Goal: Find specific page/section

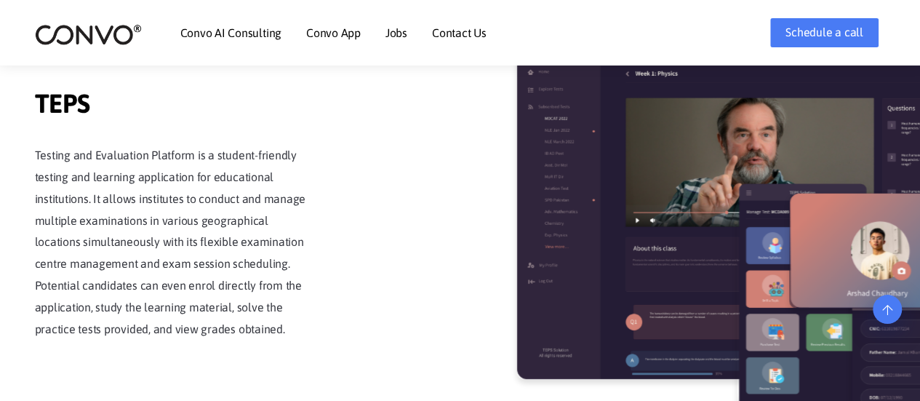
scroll to position [2110, 0]
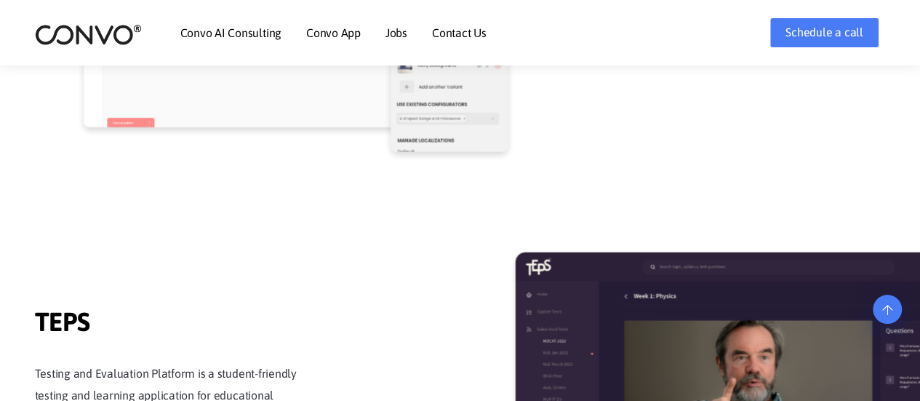
click at [443, 33] on link "Contact Us" at bounding box center [459, 33] width 55 height 12
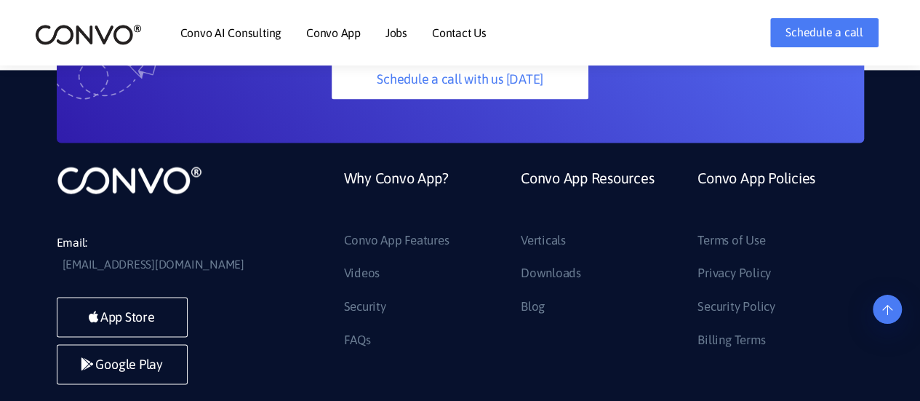
scroll to position [4032, 0]
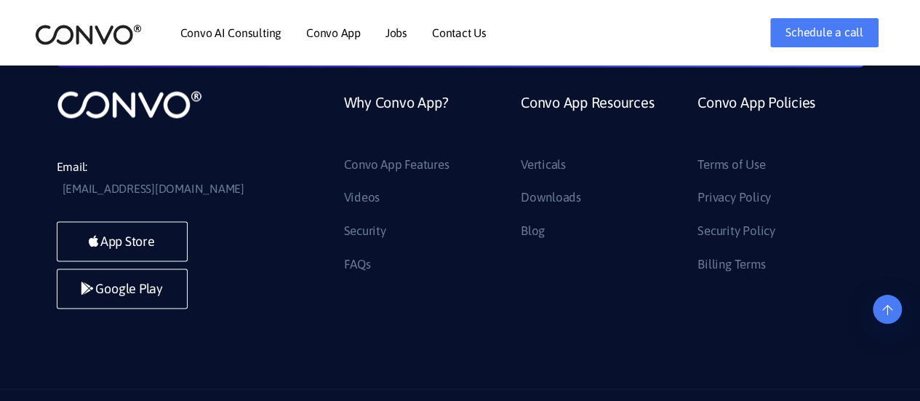
click at [244, 35] on link "Convo AI Consulting" at bounding box center [230, 33] width 101 height 12
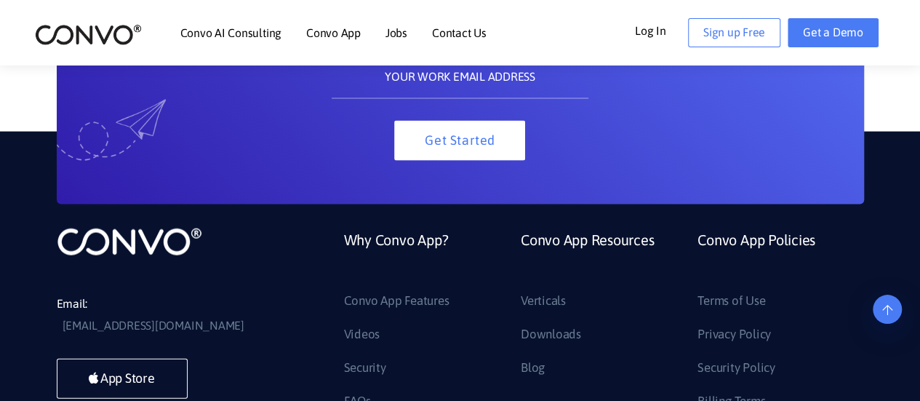
scroll to position [1347, 0]
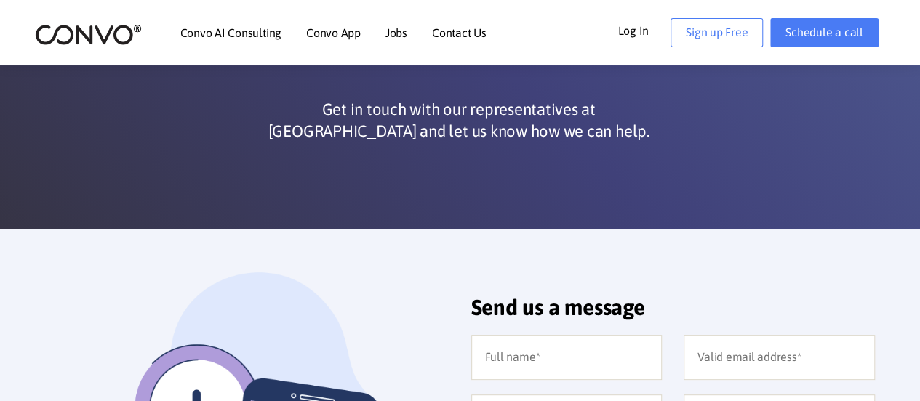
scroll to position [218, 0]
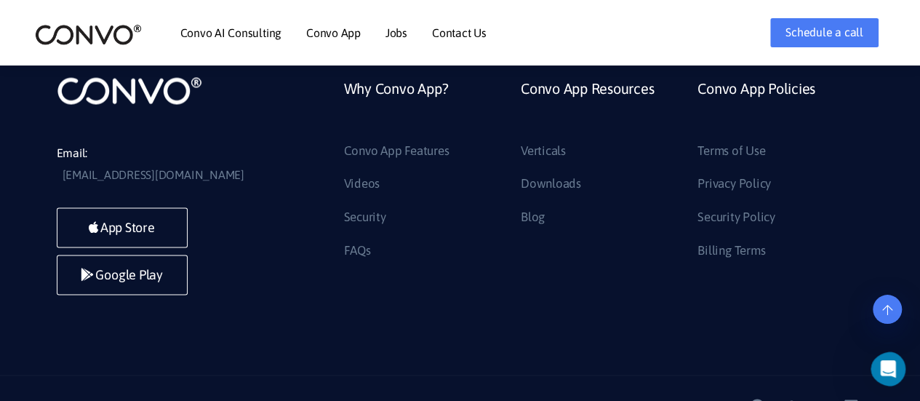
scroll to position [4032, 0]
